Goal: Transaction & Acquisition: Book appointment/travel/reservation

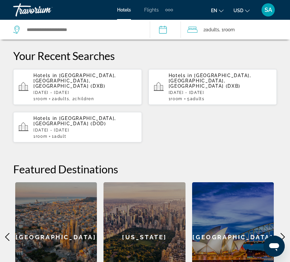
scroll to position [225, 0]
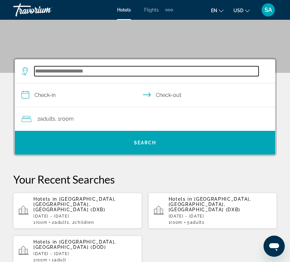
click at [57, 74] on input "Search widget" at bounding box center [146, 71] width 224 height 10
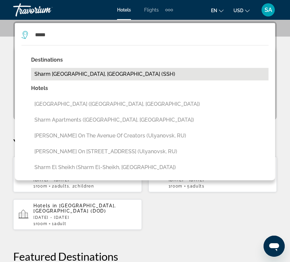
click at [58, 76] on button "Sharm [GEOGRAPHIC_DATA], [GEOGRAPHIC_DATA] (SSH)" at bounding box center [149, 74] width 237 height 13
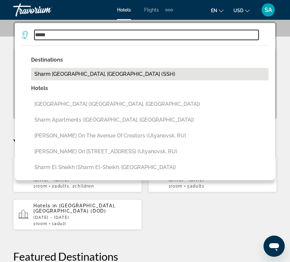
type input "**********"
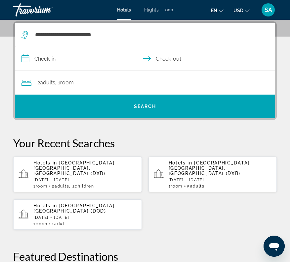
click at [64, 60] on input "**********" at bounding box center [146, 59] width 262 height 25
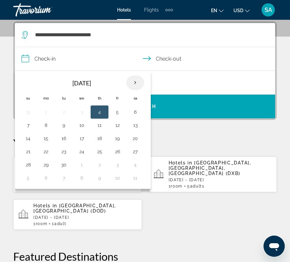
click at [134, 82] on th "Next month" at bounding box center [135, 83] width 18 height 15
click at [96, 113] on button "1" at bounding box center [99, 112] width 11 height 9
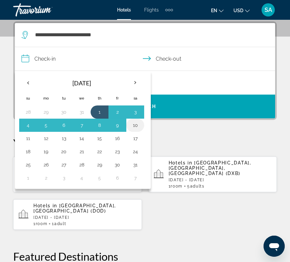
click at [136, 125] on button "10" at bounding box center [135, 125] width 11 height 9
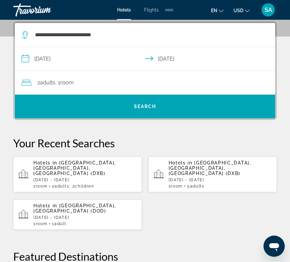
type input "**********"
click at [100, 83] on div "2 Adult Adults , 1 Room rooms" at bounding box center [147, 82] width 253 height 9
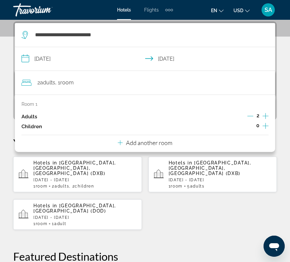
click at [265, 125] on icon "Increment children" at bounding box center [265, 126] width 6 height 8
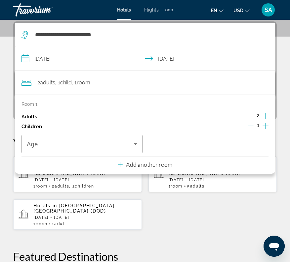
click at [265, 125] on icon "Increment children" at bounding box center [265, 126] width 6 height 8
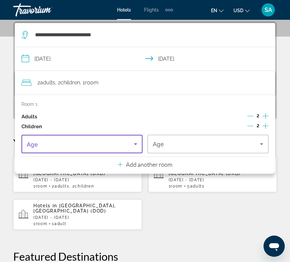
click at [135, 144] on icon "Travelers: 2 adults, 2 children" at bounding box center [135, 144] width 8 height 8
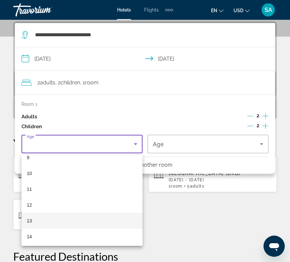
scroll to position [149, 0]
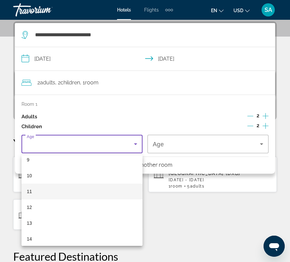
click at [92, 190] on mat-option "11" at bounding box center [81, 192] width 121 height 16
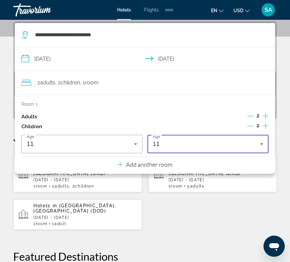
click at [254, 147] on div "11" at bounding box center [206, 144] width 107 height 8
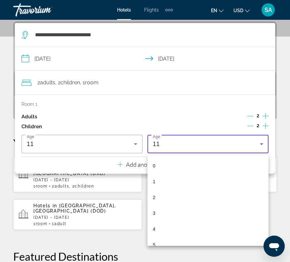
scroll to position [102, 0]
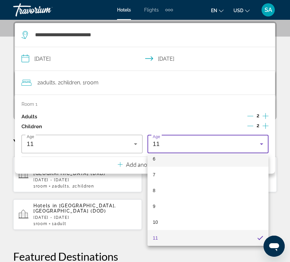
click at [181, 161] on mat-option "6" at bounding box center [207, 159] width 121 height 16
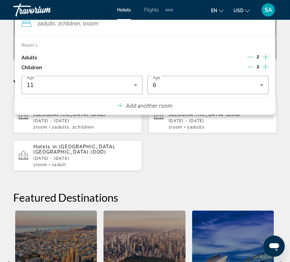
scroll to position [294, 0]
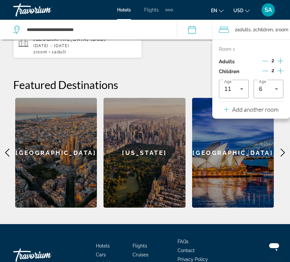
click at [173, 78] on h2 "Featured Destinations" at bounding box center [144, 84] width 263 height 13
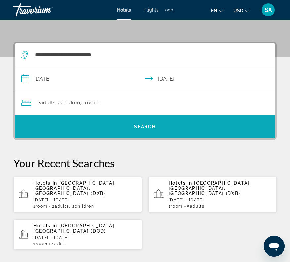
scroll to position [101, 0]
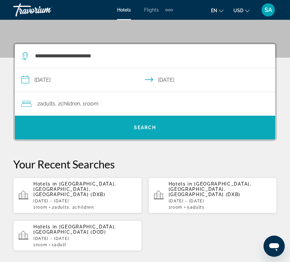
click at [131, 128] on span "Search widget" at bounding box center [145, 128] width 260 height 16
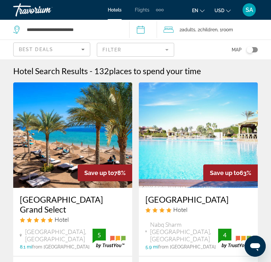
click at [148, 50] on mat-form-field "Filter" at bounding box center [135, 50] width 77 height 14
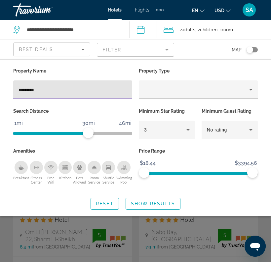
type input "*********"
click at [88, 224] on div "Search widget" at bounding box center [135, 180] width 271 height 163
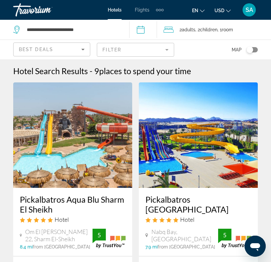
click at [165, 48] on mat-form-field "Filter" at bounding box center [135, 50] width 77 height 14
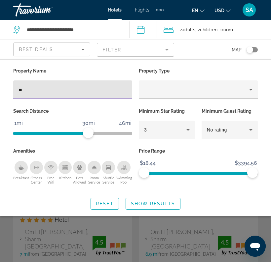
type input "*"
